Goal: Transaction & Acquisition: Purchase product/service

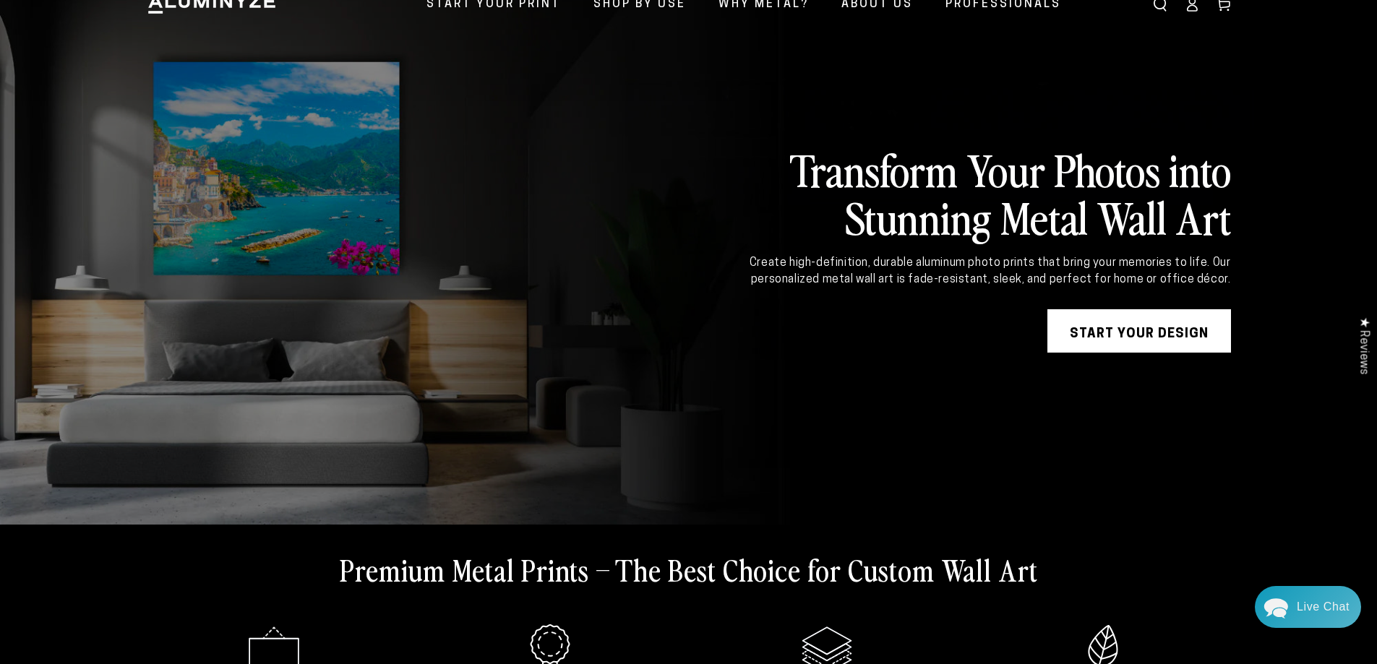
scroll to position [72, 0]
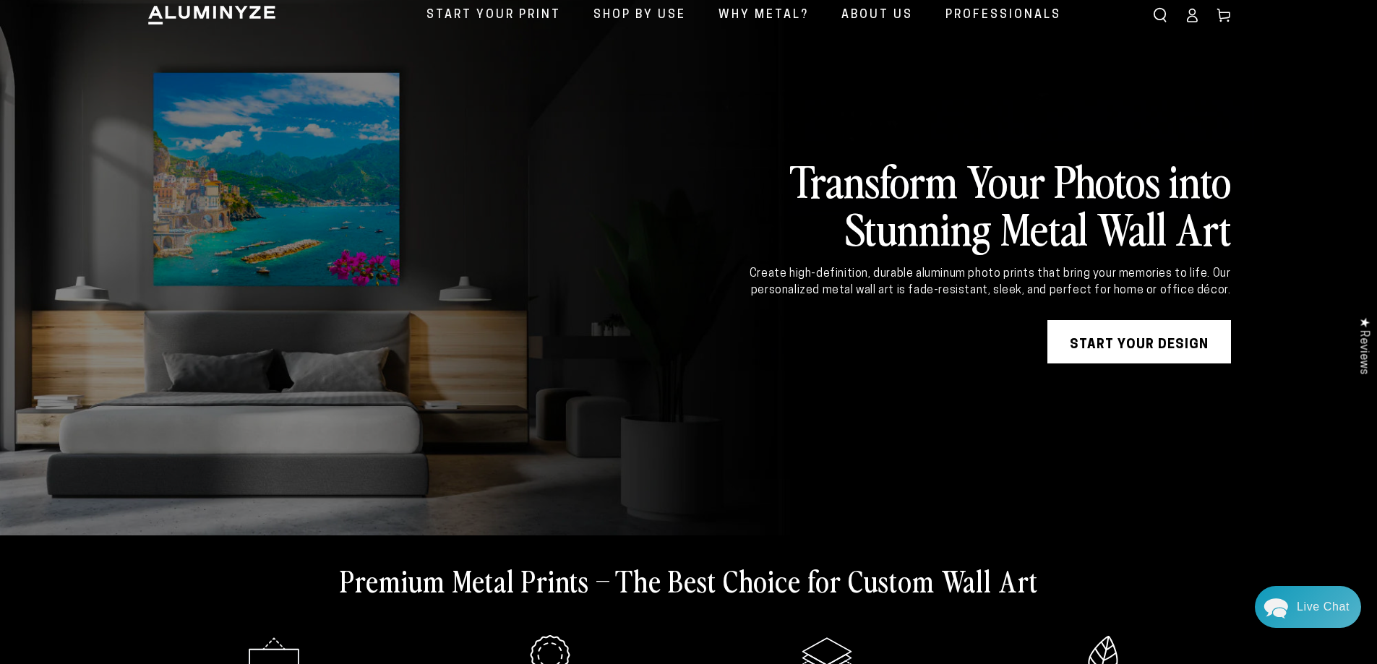
click at [1152, 351] on link "START YOUR DESIGN" at bounding box center [1140, 341] width 184 height 43
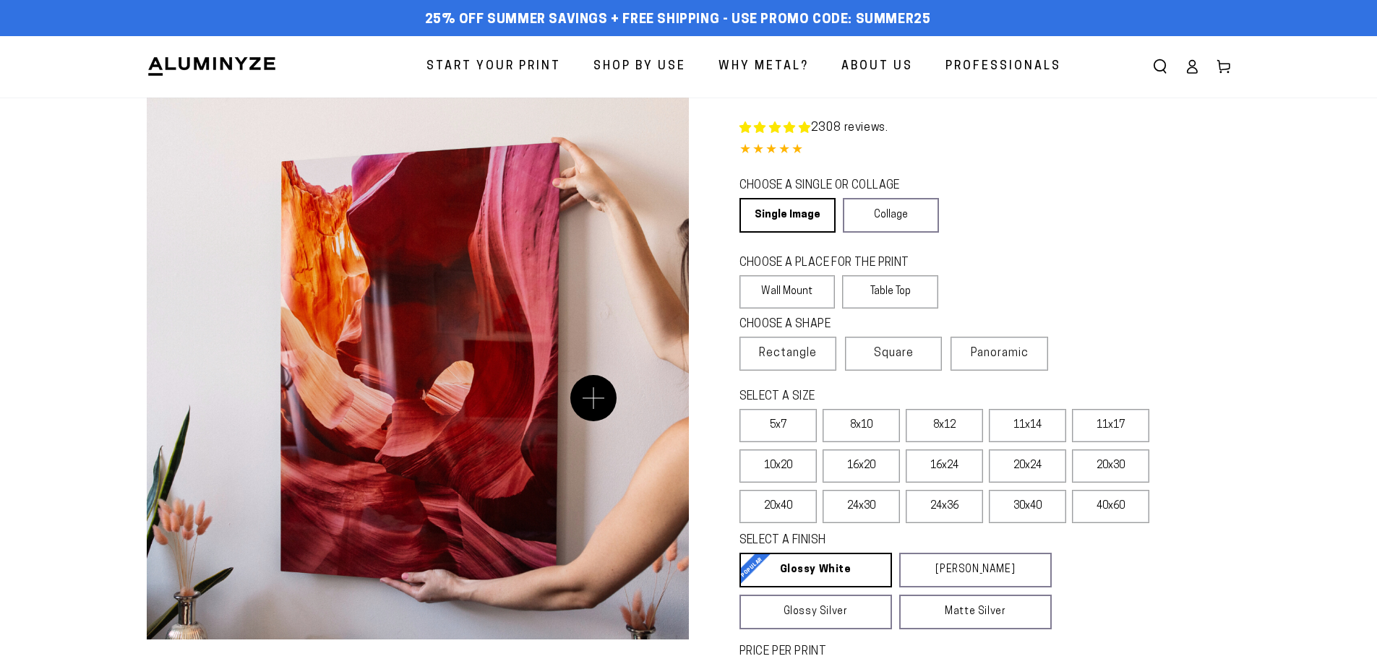
select select "**********"
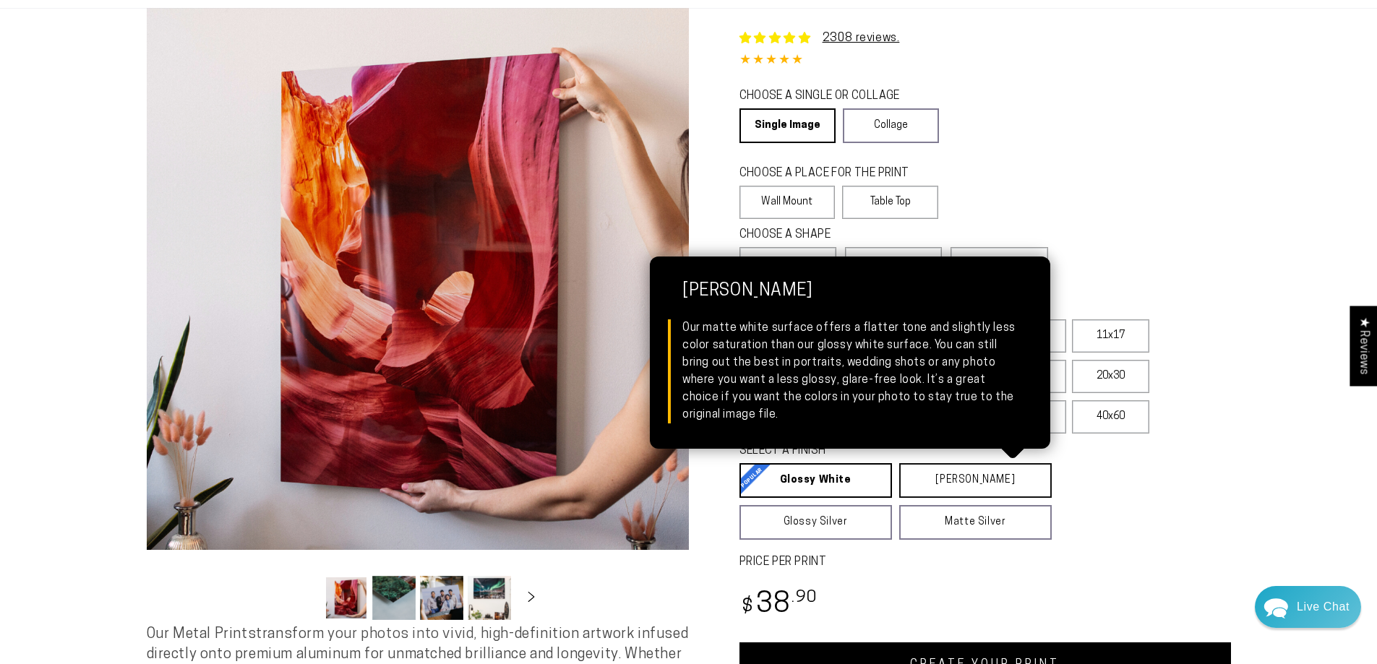
scroll to position [90, 0]
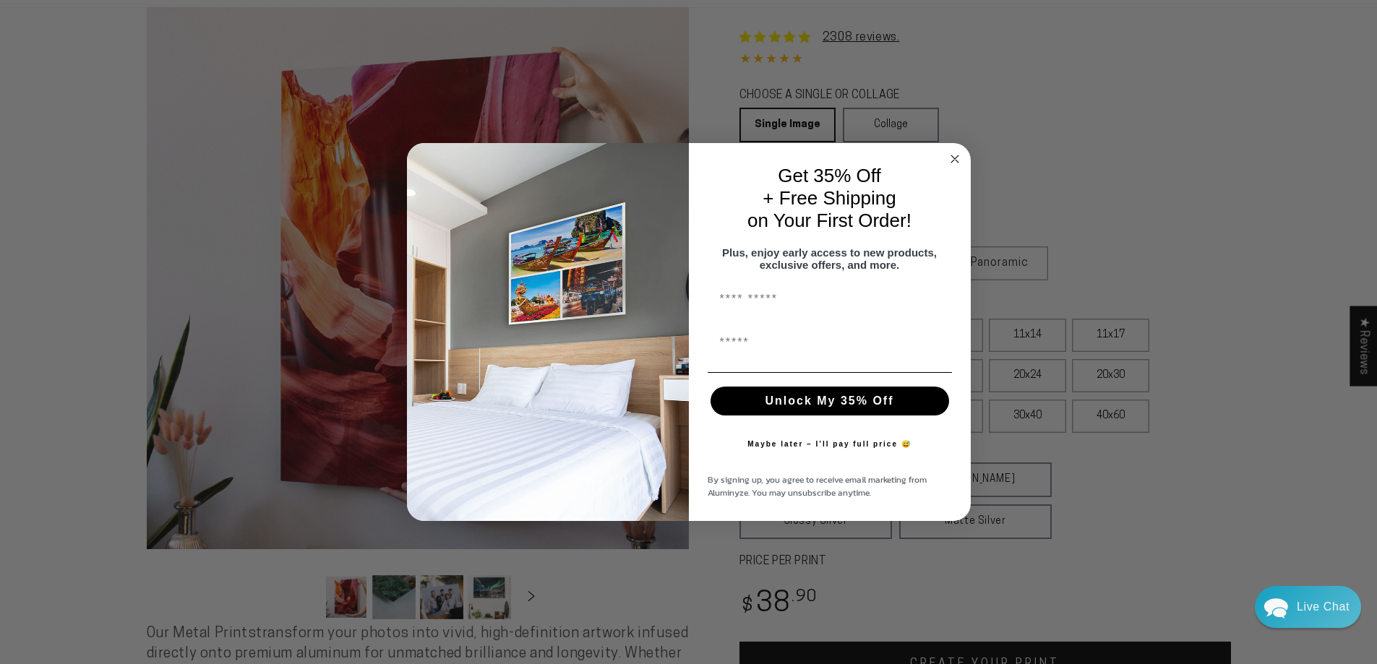
click at [954, 155] on circle "Close dialog" at bounding box center [954, 158] width 17 height 17
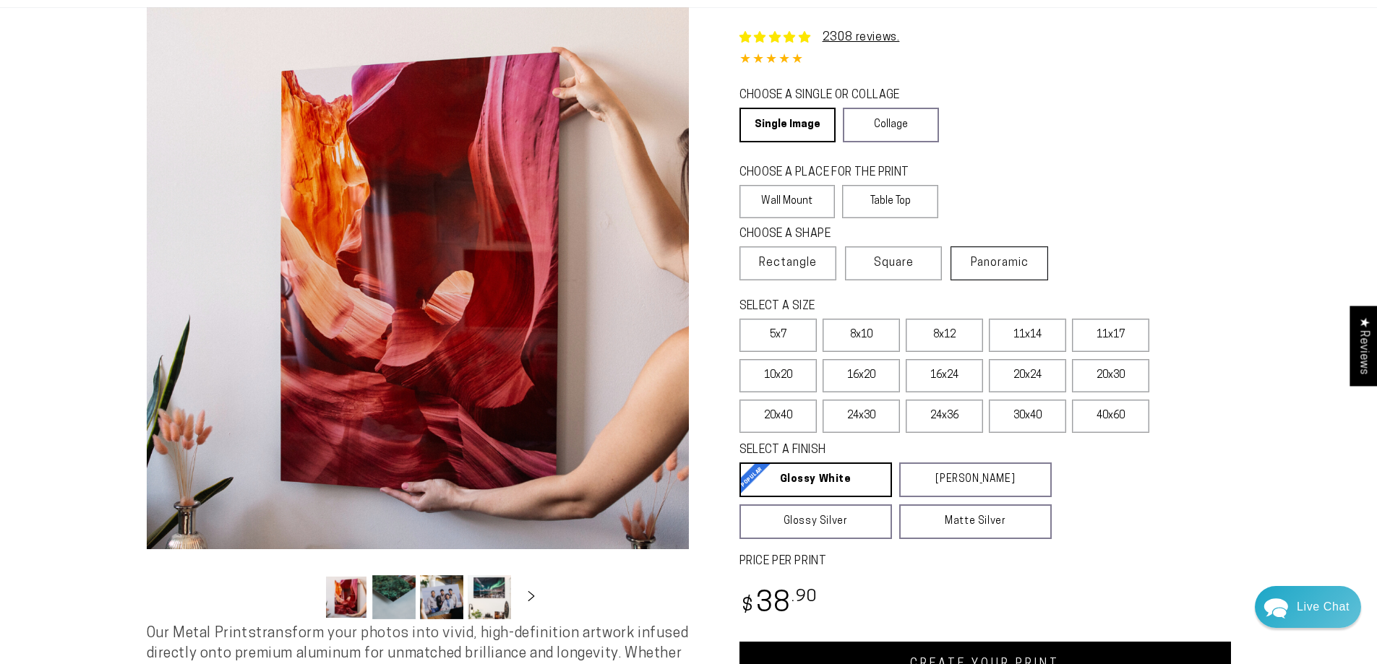
click at [1027, 266] on span "Panoramic" at bounding box center [1000, 263] width 58 height 12
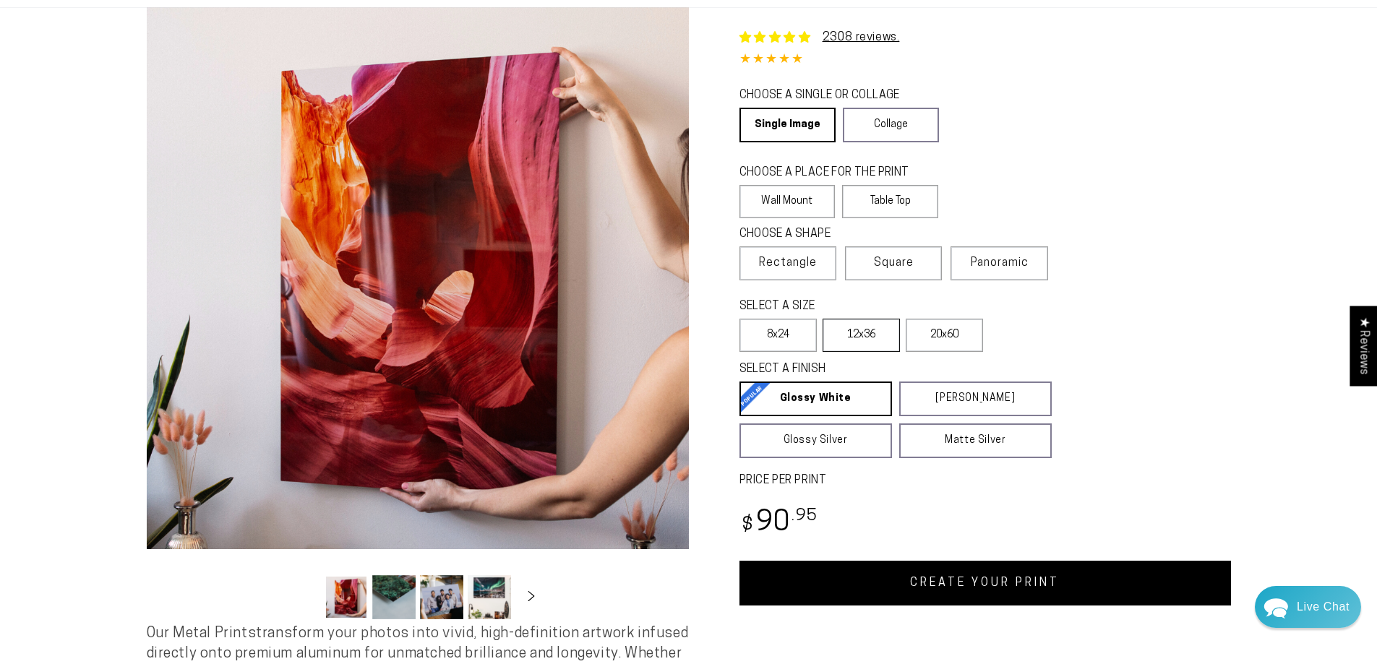
click at [871, 330] on label "12x36" at bounding box center [861, 335] width 77 height 33
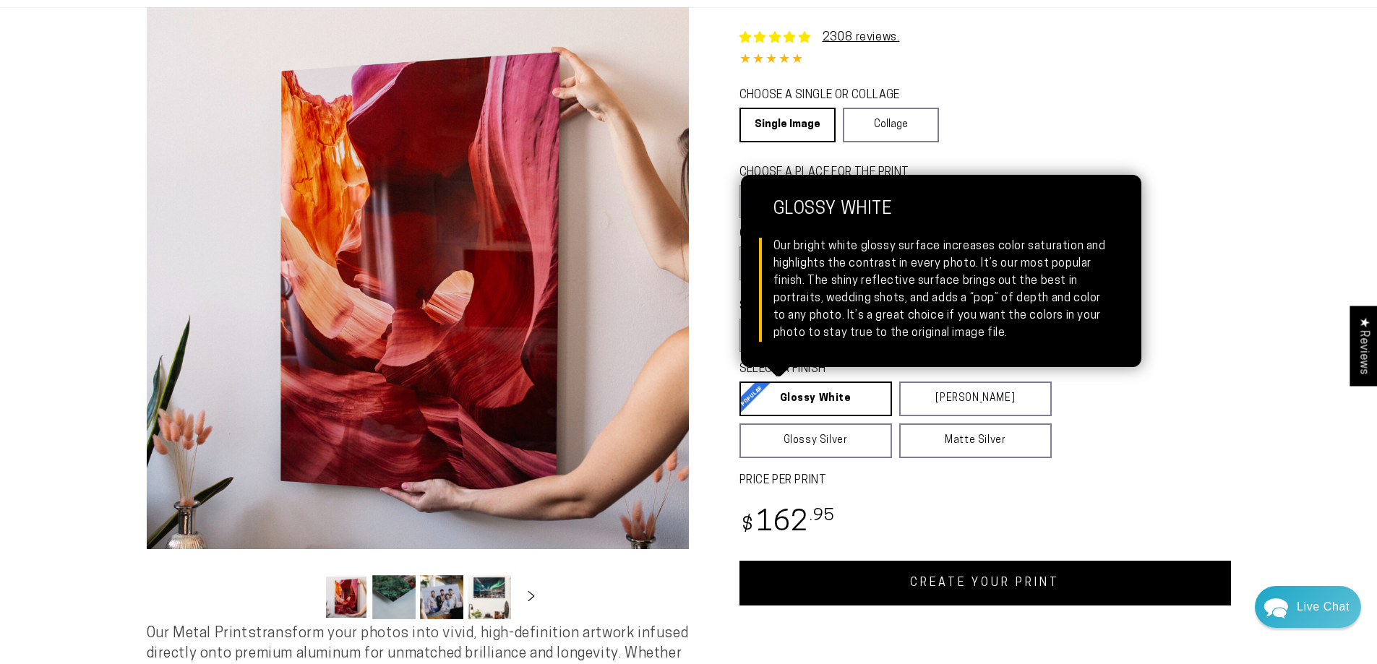
click at [847, 401] on link "Glossy White Glossy White Our bright white glossy surface increases color satur…" at bounding box center [816, 399] width 153 height 35
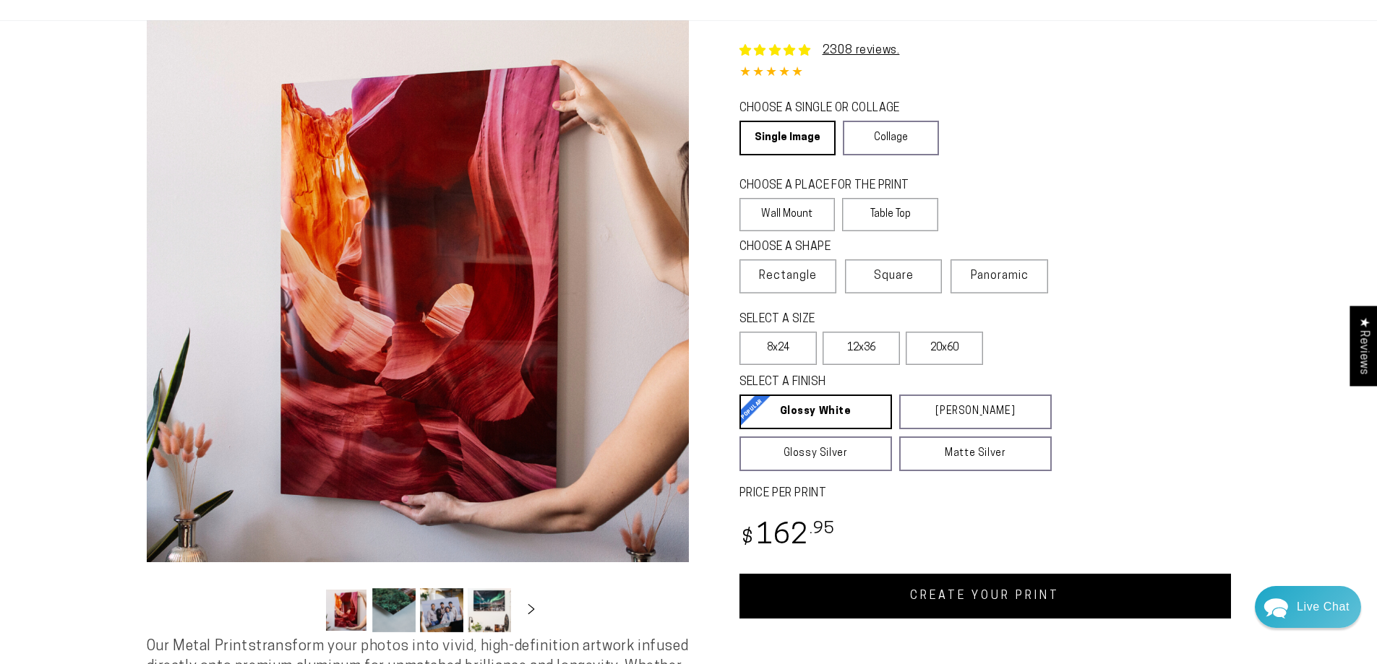
scroll to position [90, 0]
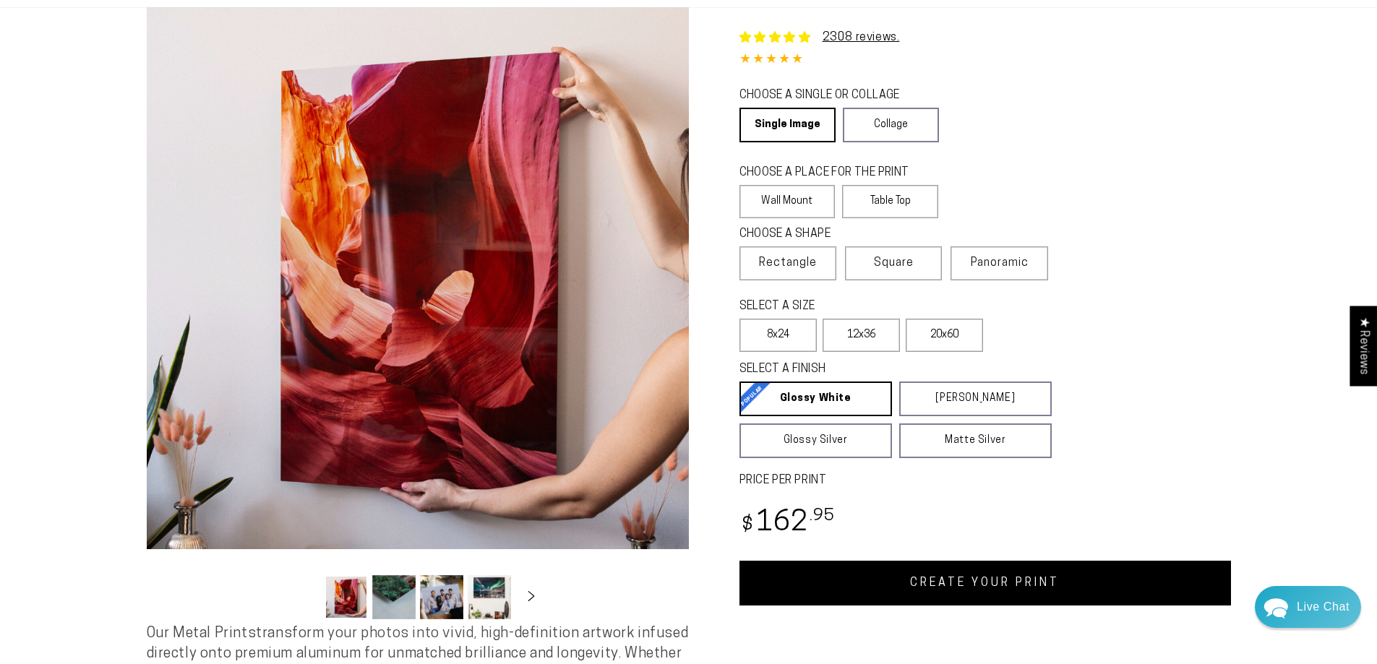
click at [1022, 594] on link "CREATE YOUR PRINT" at bounding box center [986, 583] width 492 height 45
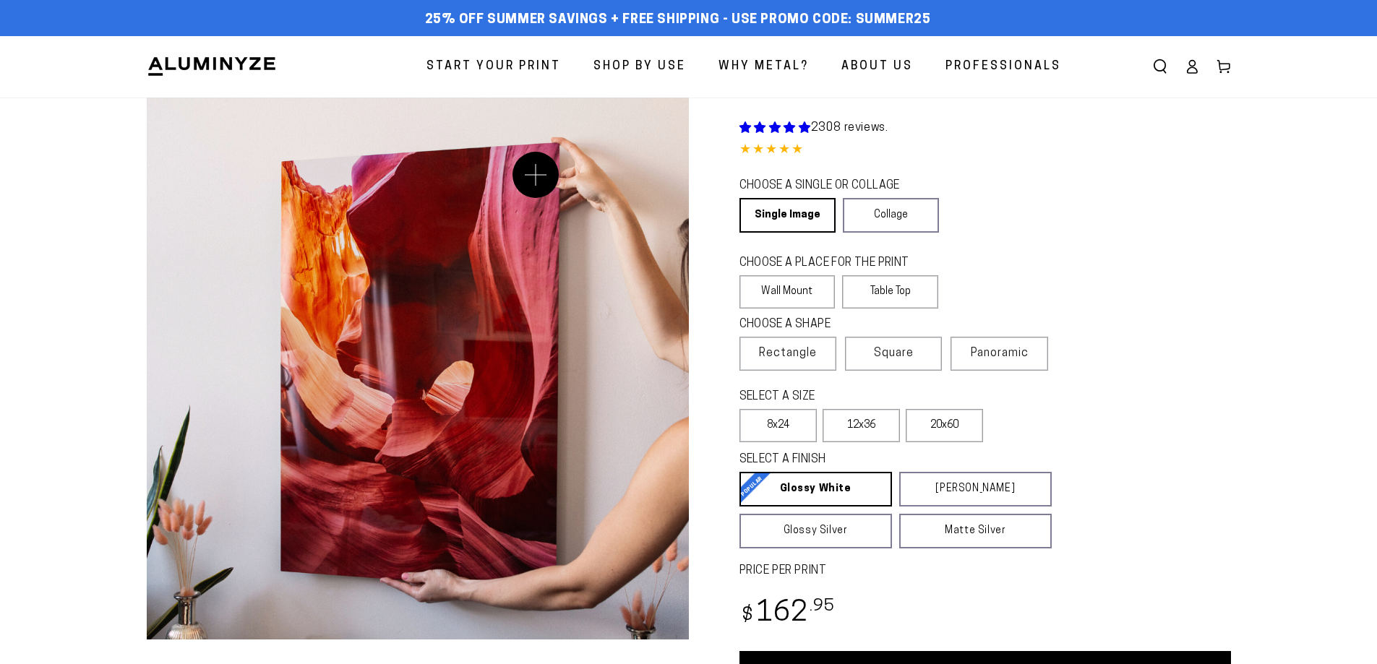
select select "**********"
